Goal: Navigation & Orientation: Find specific page/section

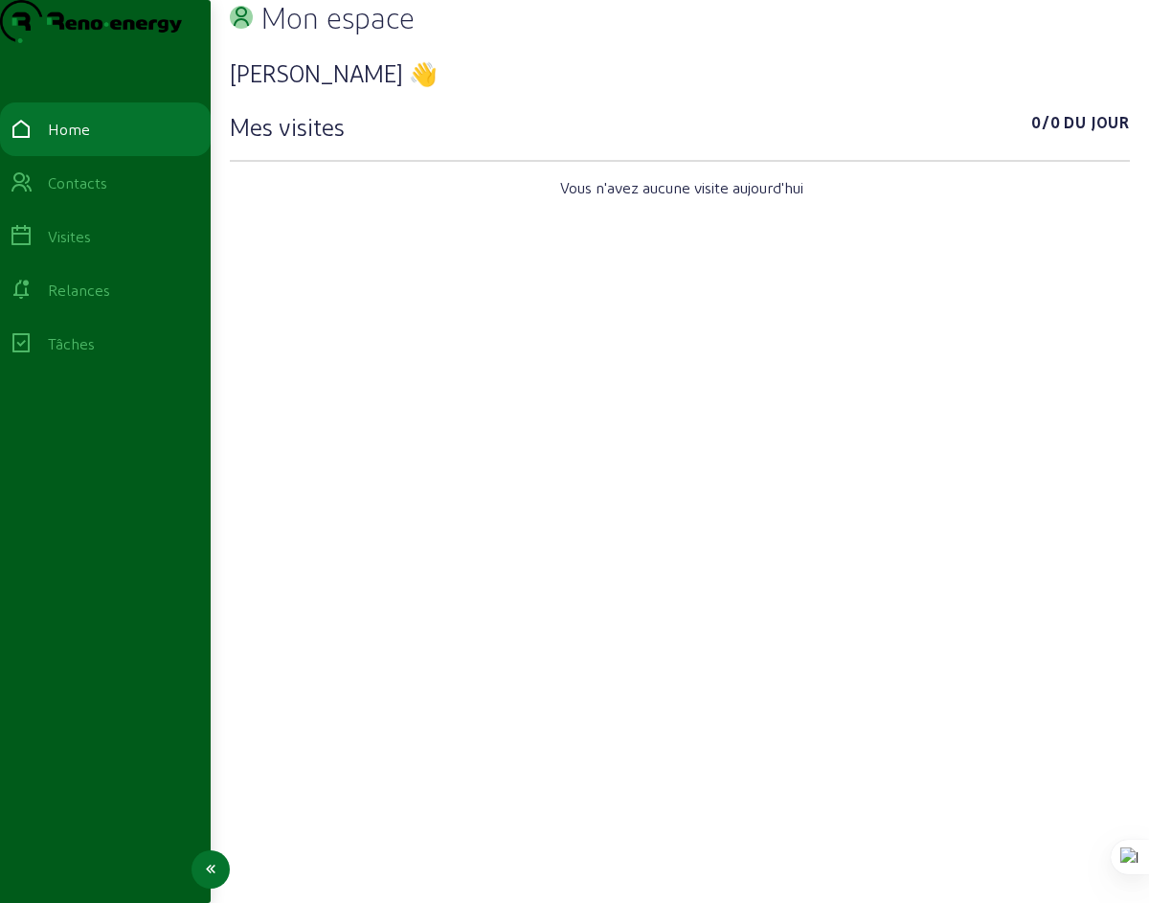
click at [91, 248] on div "Visites" at bounding box center [69, 236] width 43 height 23
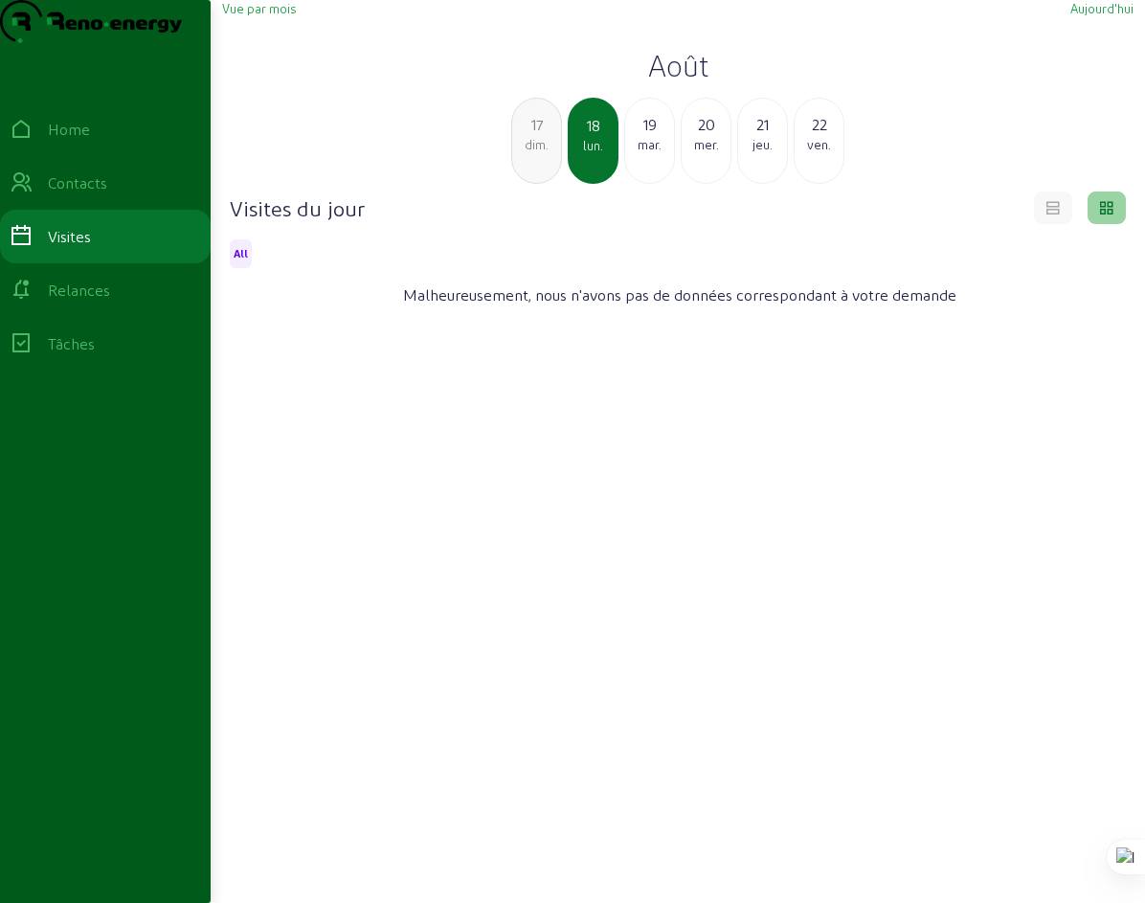
click at [649, 136] on div "19" at bounding box center [649, 124] width 49 height 23
click at [648, 153] on div "mer." at bounding box center [649, 144] width 49 height 17
click at [648, 153] on div "jeu." at bounding box center [649, 144] width 49 height 17
click at [648, 153] on div "ven." at bounding box center [649, 144] width 49 height 17
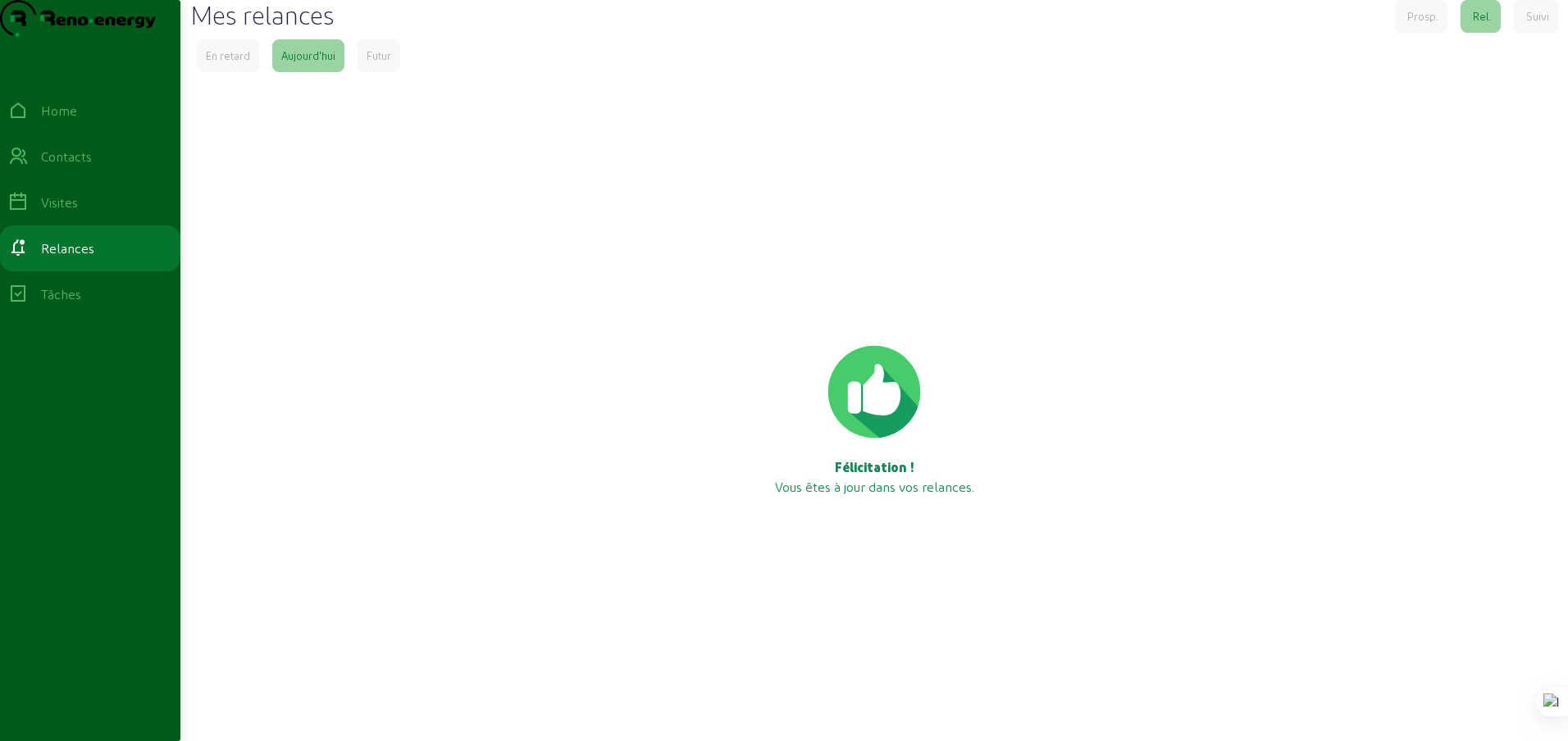
click at [1421, 24] on div "Prosp." at bounding box center [1423, 16] width 31 height 15
click at [76, 121] on div "Home" at bounding box center [59, 111] width 36 height 20
